Goal: Task Accomplishment & Management: Use online tool/utility

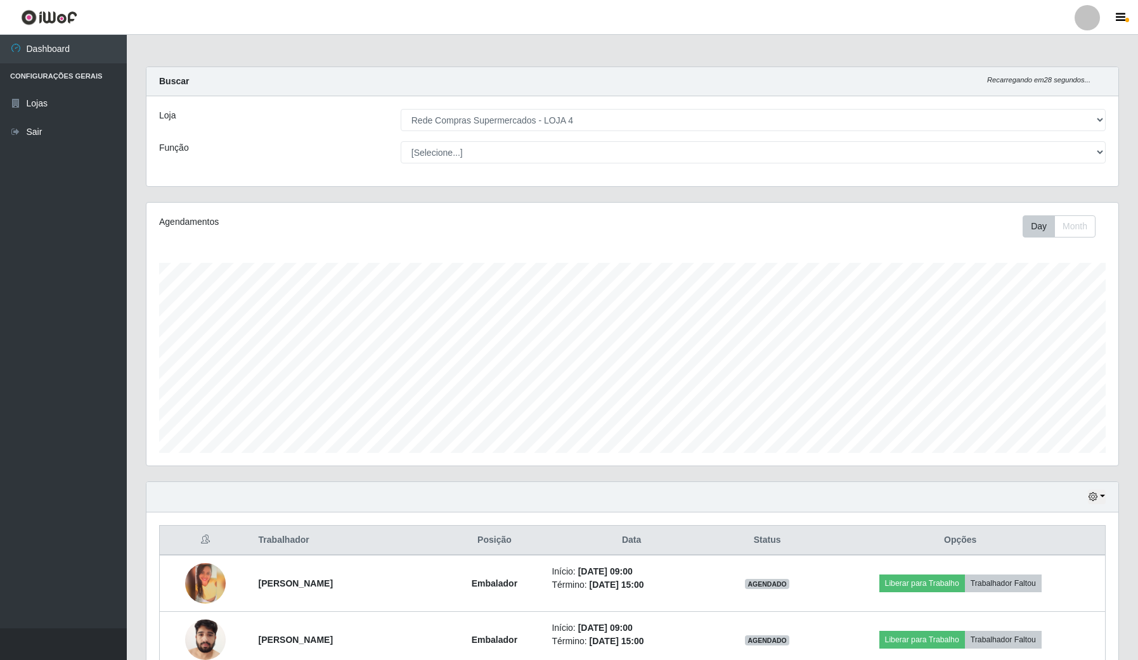
select select "159"
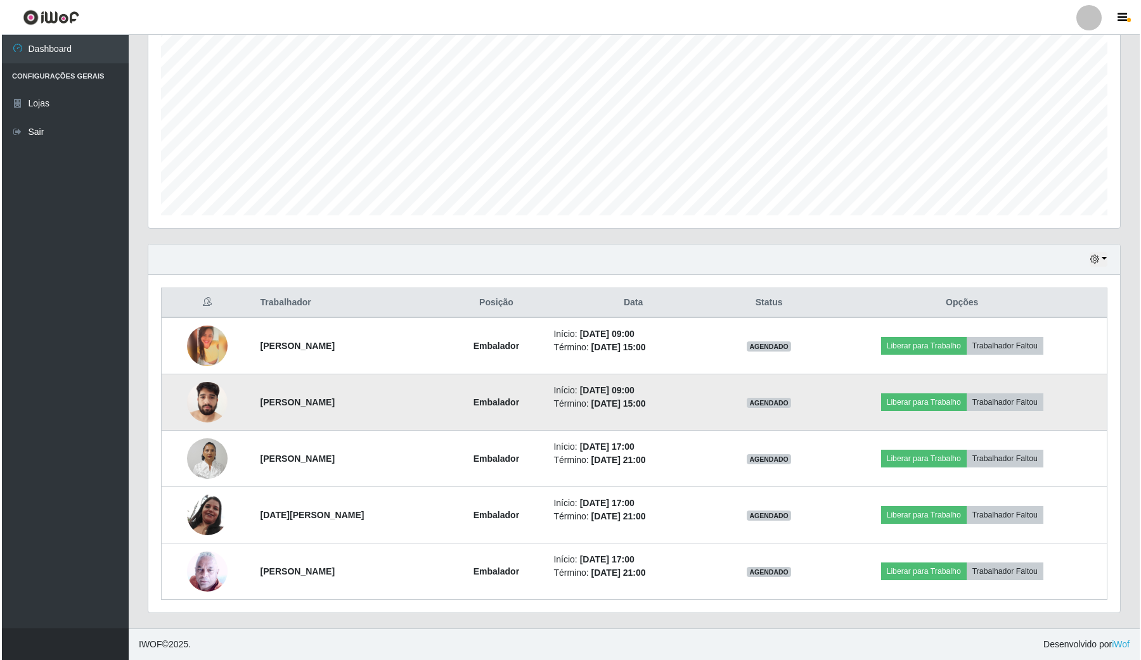
scroll to position [264, 971]
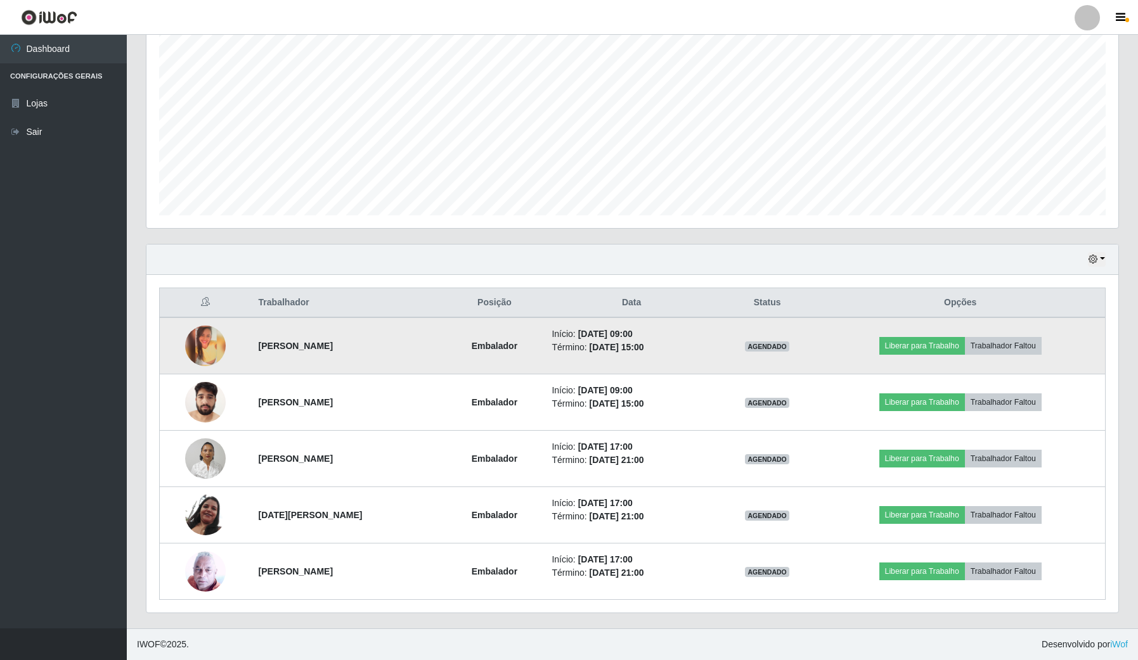
click at [203, 333] on img at bounding box center [205, 346] width 41 height 41
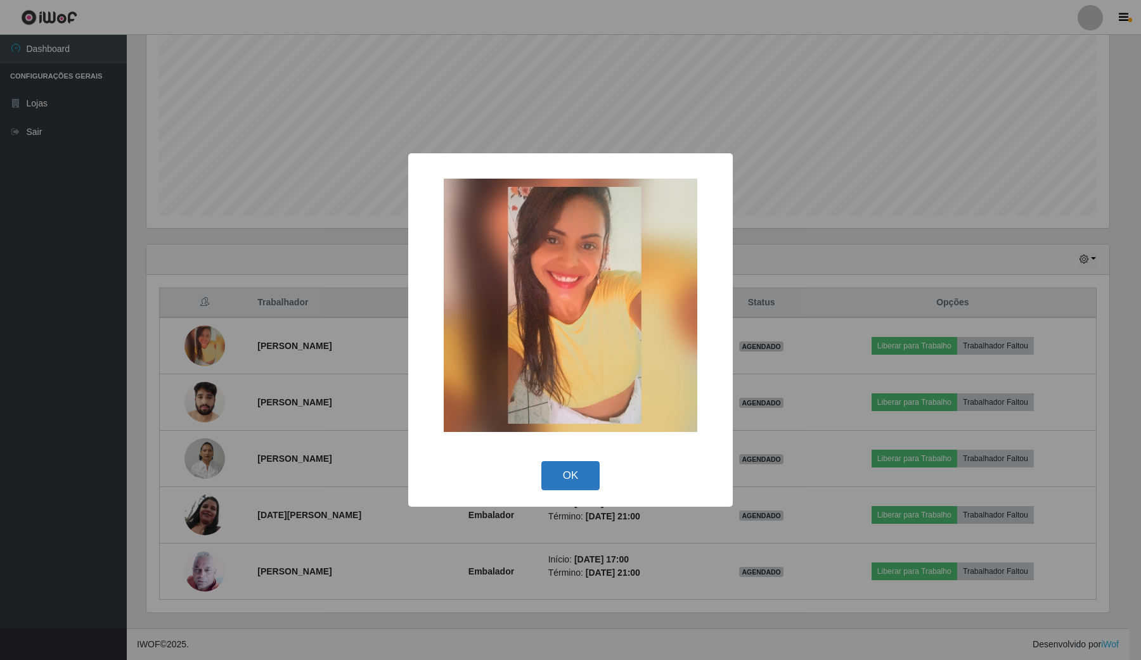
click at [561, 476] on button "OK" at bounding box center [570, 476] width 59 height 30
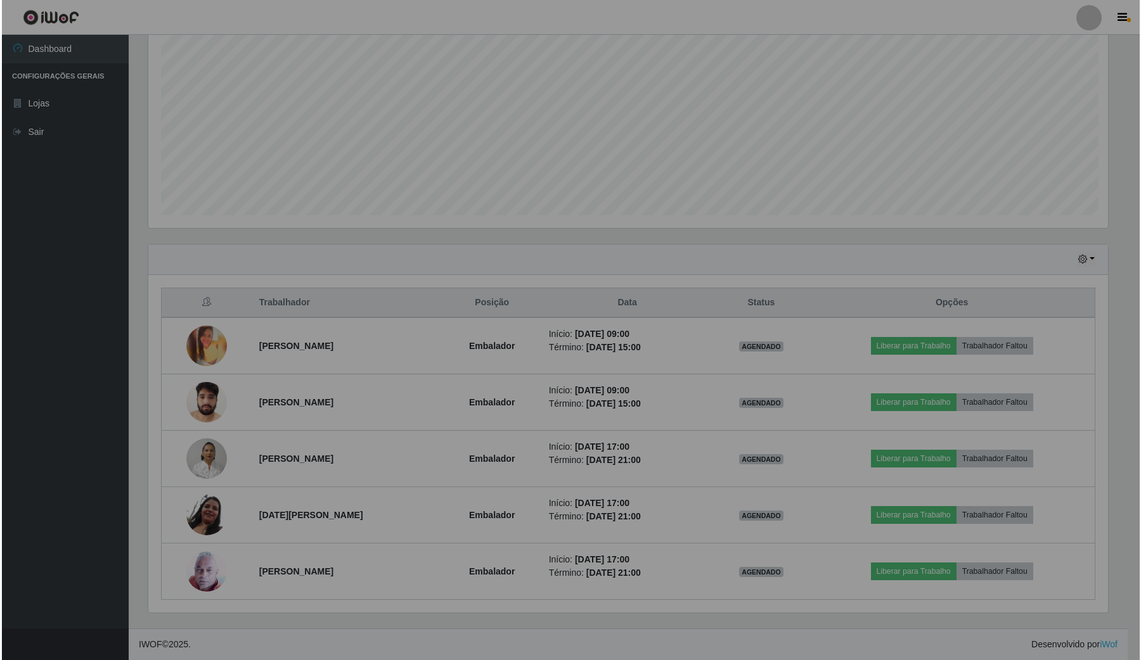
scroll to position [264, 971]
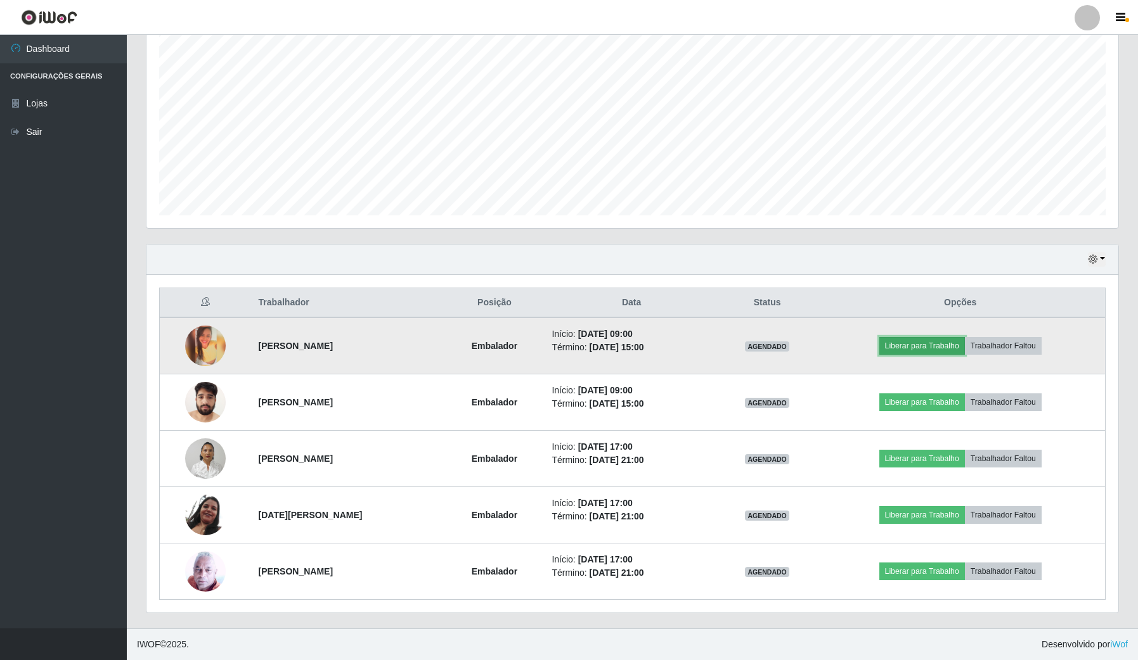
click at [917, 353] on button "Liberar para Trabalho" at bounding box center [922, 346] width 86 height 18
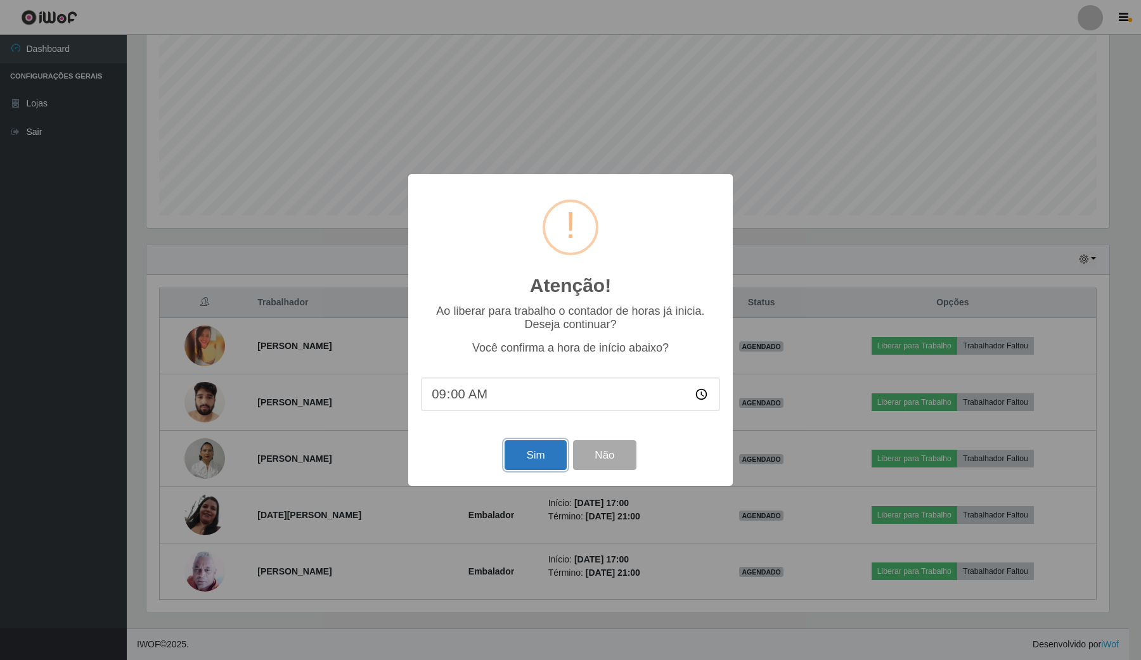
click at [537, 466] on button "Sim" at bounding box center [534, 455] width 61 height 30
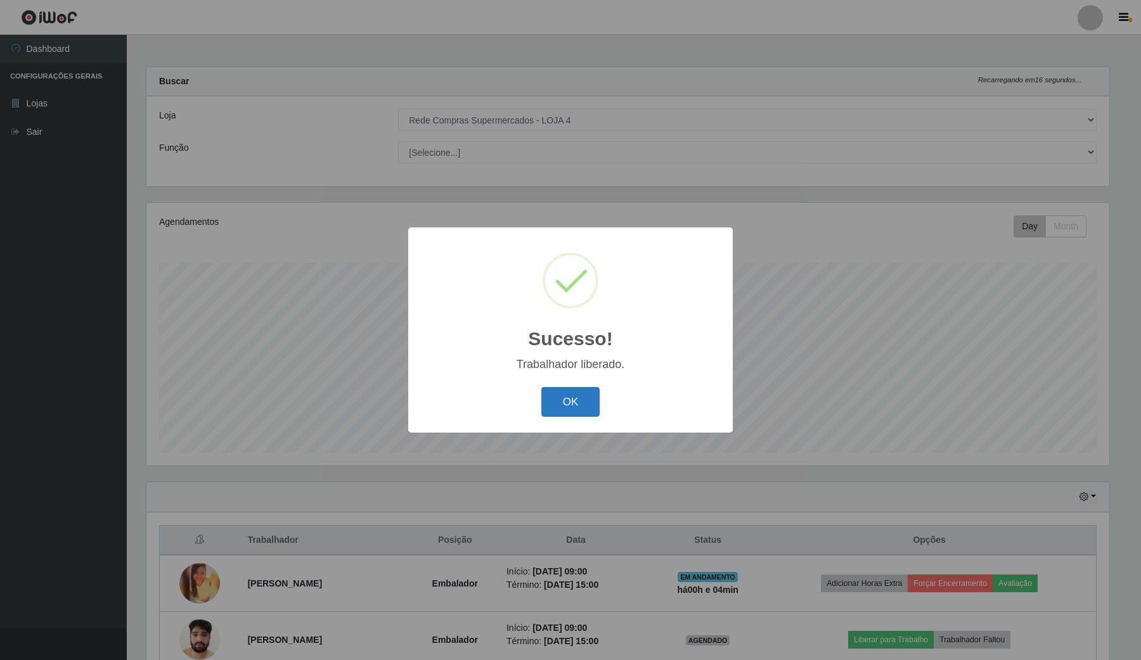
click at [563, 401] on button "OK" at bounding box center [570, 402] width 59 height 30
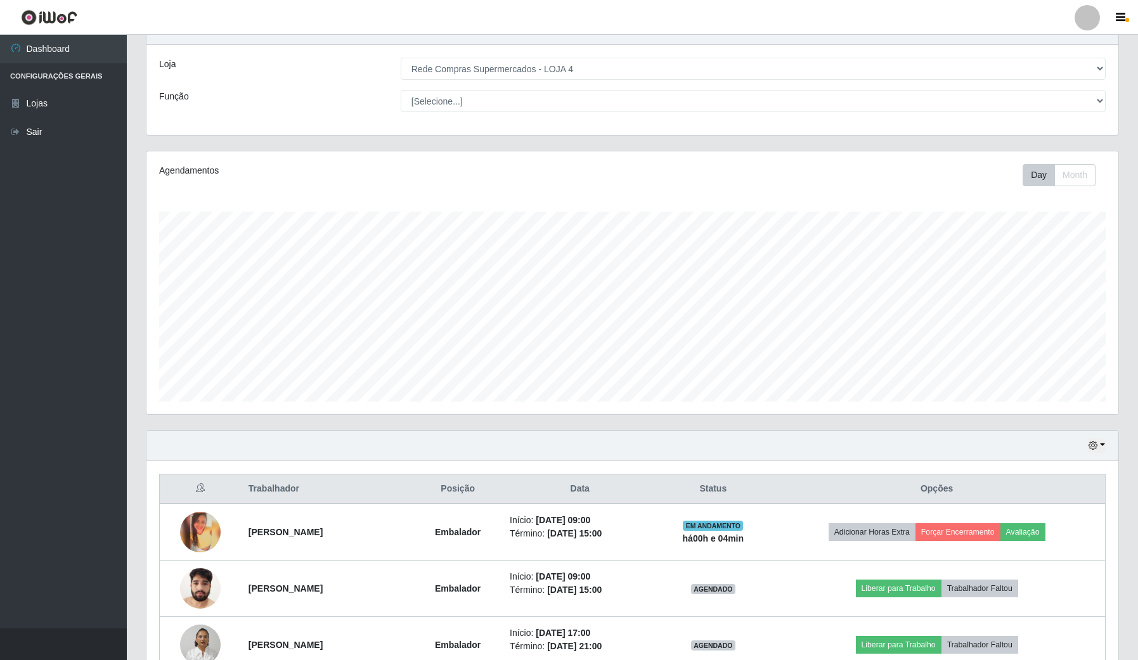
scroll to position [79, 0]
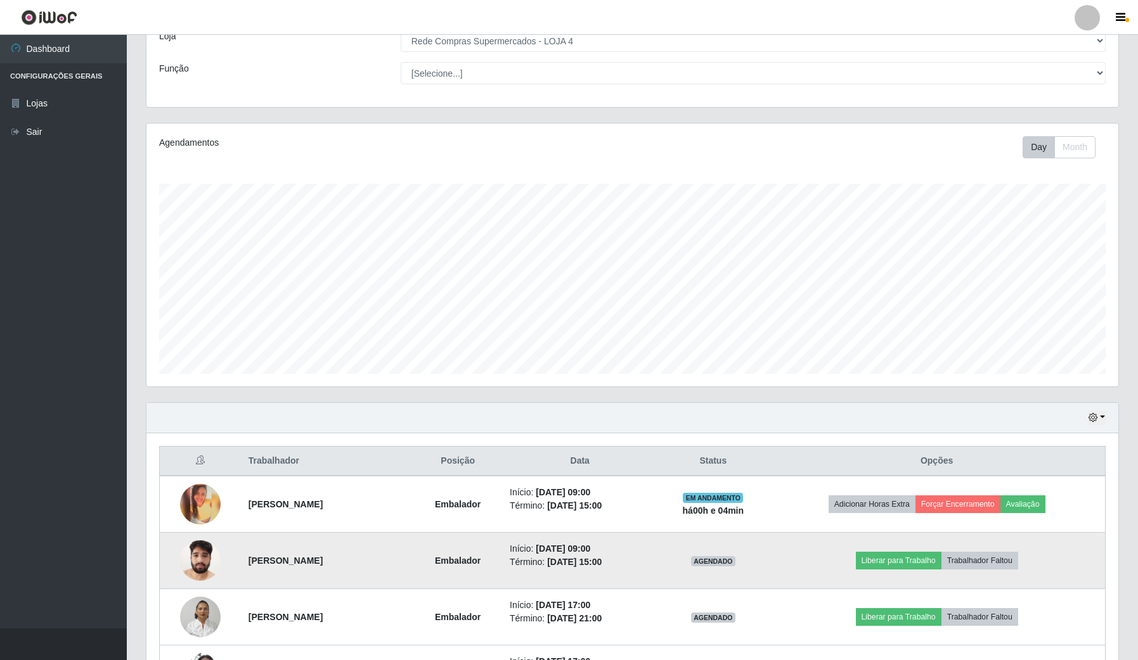
click at [195, 562] on img at bounding box center [200, 561] width 41 height 54
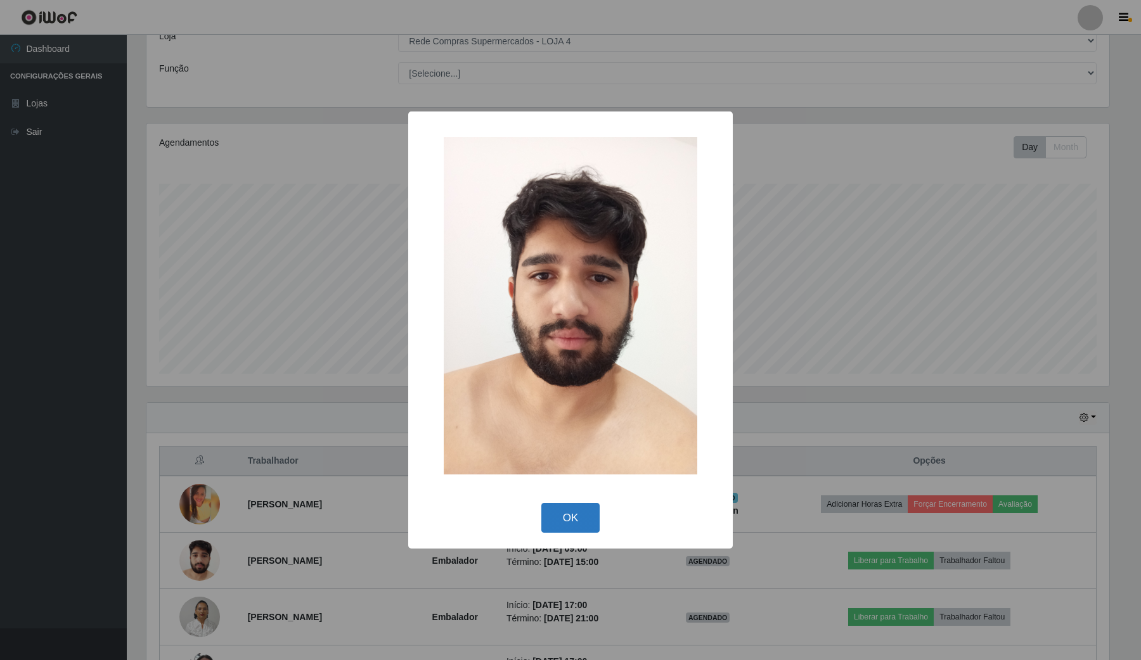
click at [571, 518] on button "OK" at bounding box center [570, 518] width 59 height 30
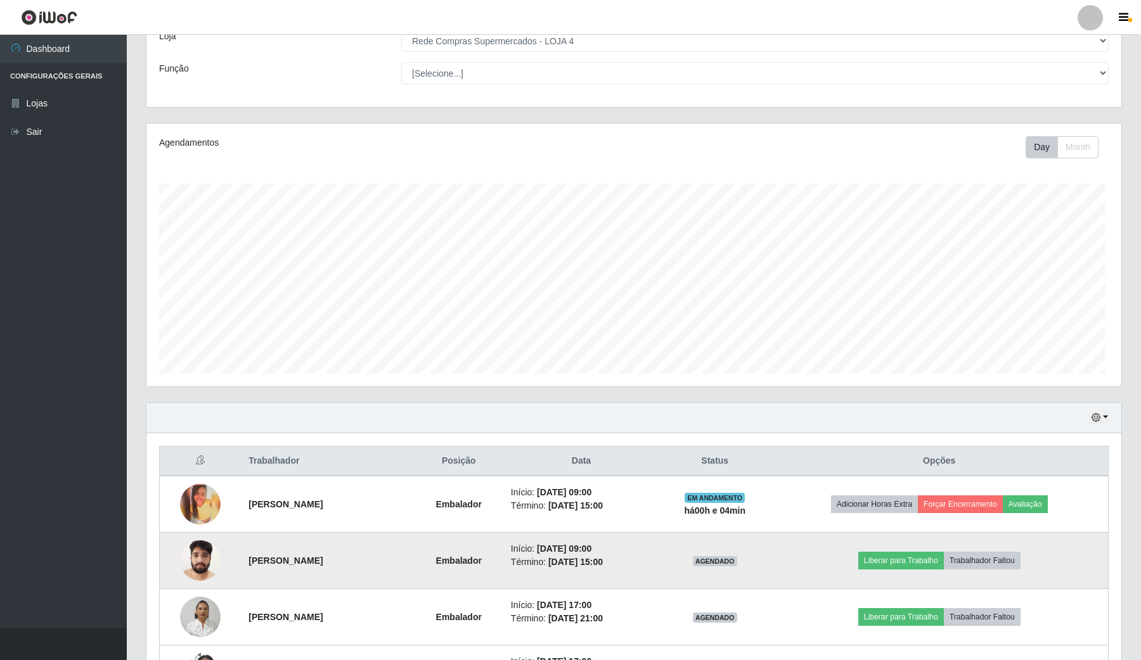
scroll to position [264, 971]
click at [890, 558] on button "Liberar para Trabalho" at bounding box center [899, 561] width 86 height 18
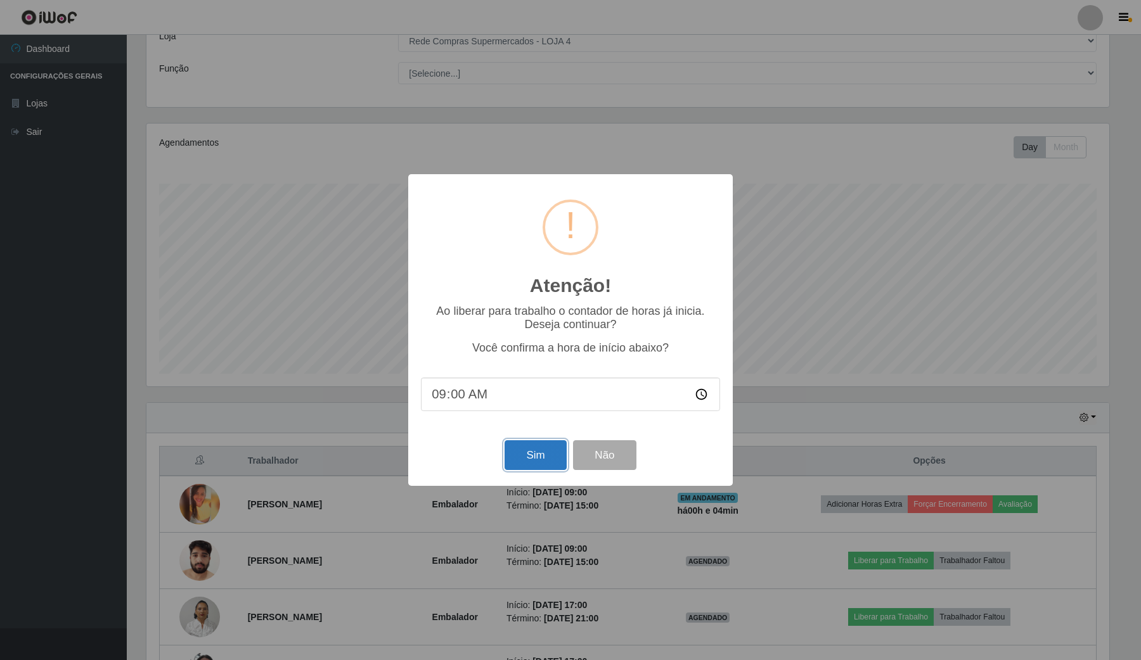
click at [524, 457] on button "Sim" at bounding box center [534, 455] width 61 height 30
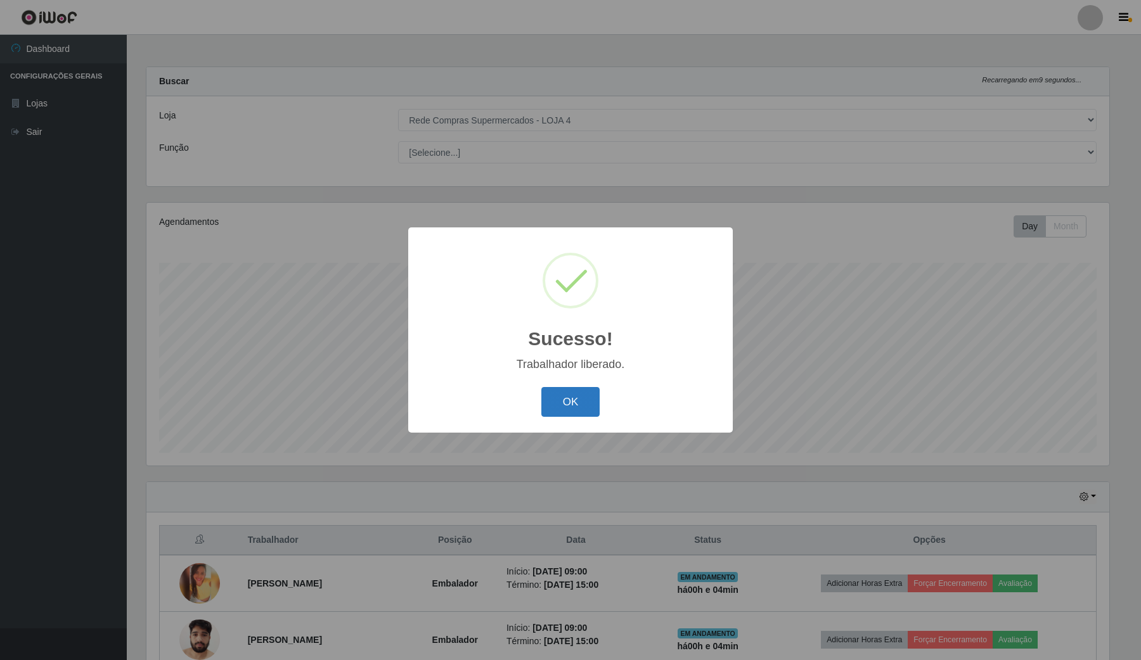
click at [574, 408] on button "OK" at bounding box center [570, 402] width 59 height 30
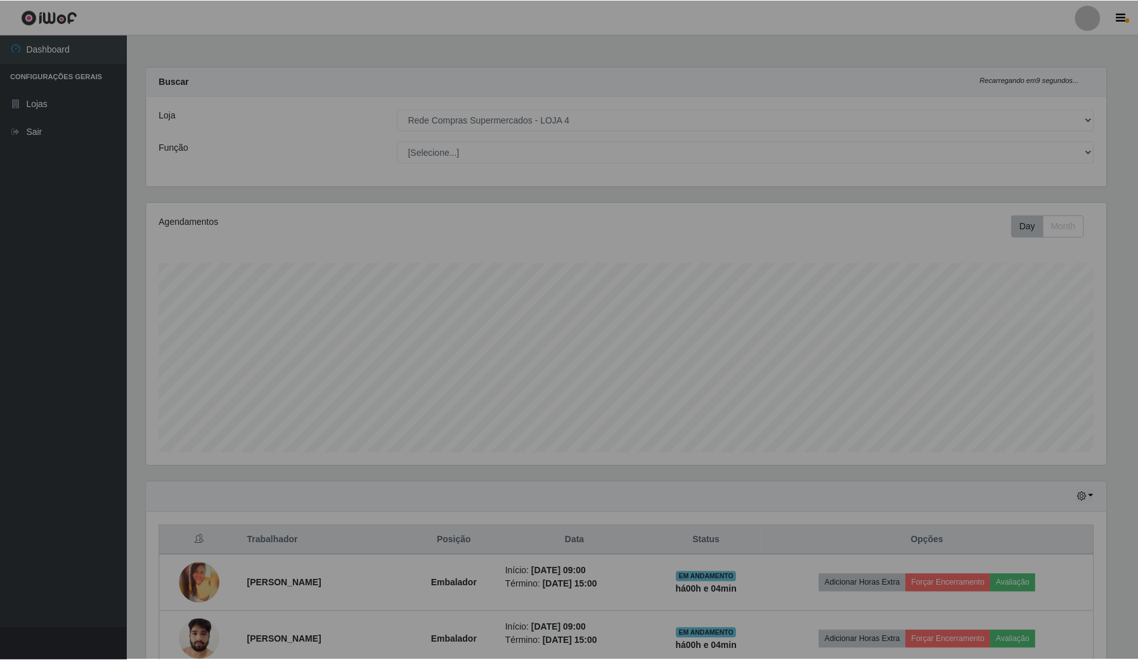
scroll to position [264, 971]
